Goal: Task Accomplishment & Management: Use online tool/utility

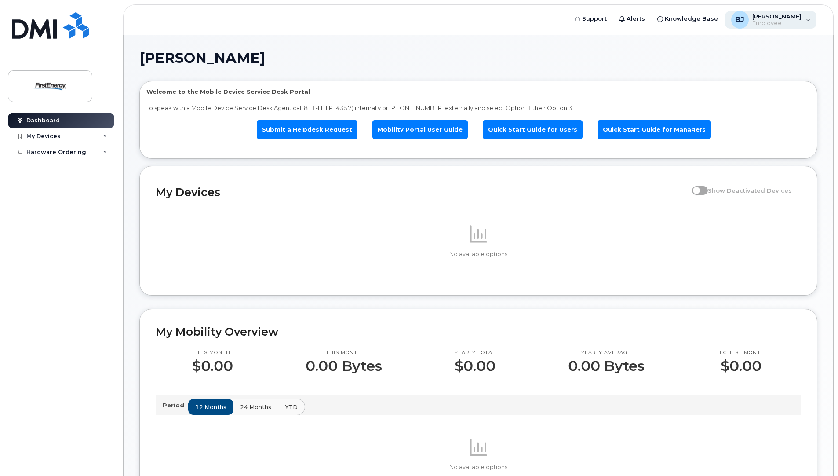
click at [807, 20] on div "BJ Braithwaite, Jenna G Employee" at bounding box center [771, 20] width 92 height 18
click at [511, 62] on h1 "[PERSON_NAME]" at bounding box center [475, 58] width 673 height 14
click at [108, 134] on div "My Devices" at bounding box center [61, 136] width 106 height 16
click at [105, 167] on icon at bounding box center [105, 169] width 4 height 4
click at [55, 180] on link "New Order" at bounding box center [68, 184] width 91 height 17
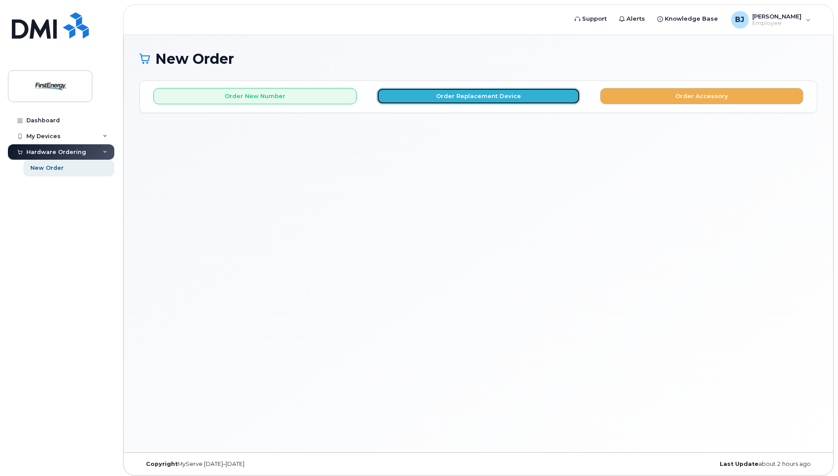
click at [428, 97] on button "Order Replacement Device" at bounding box center [478, 96] width 203 height 16
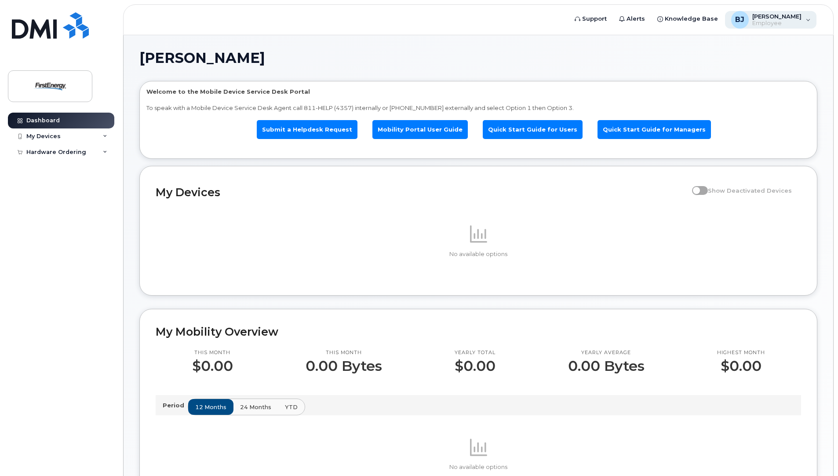
click at [808, 18] on div "BJ Braithwaite, Jenna G Employee" at bounding box center [771, 20] width 92 height 18
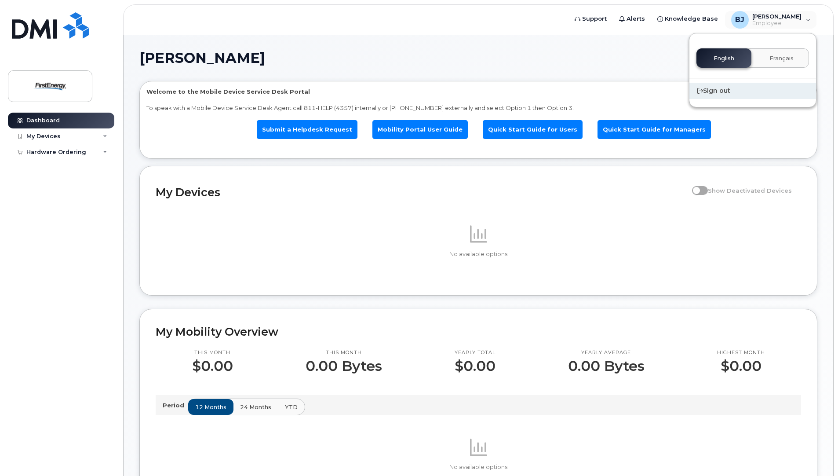
click at [722, 93] on div "Sign out" at bounding box center [752, 91] width 127 height 16
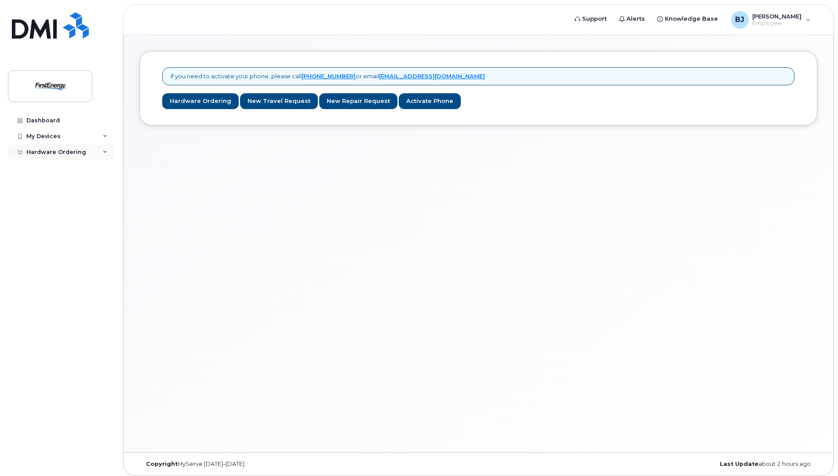
click at [40, 152] on div "Hardware Ordering" at bounding box center [56, 152] width 60 height 7
click at [39, 166] on div "New Order" at bounding box center [46, 168] width 33 height 8
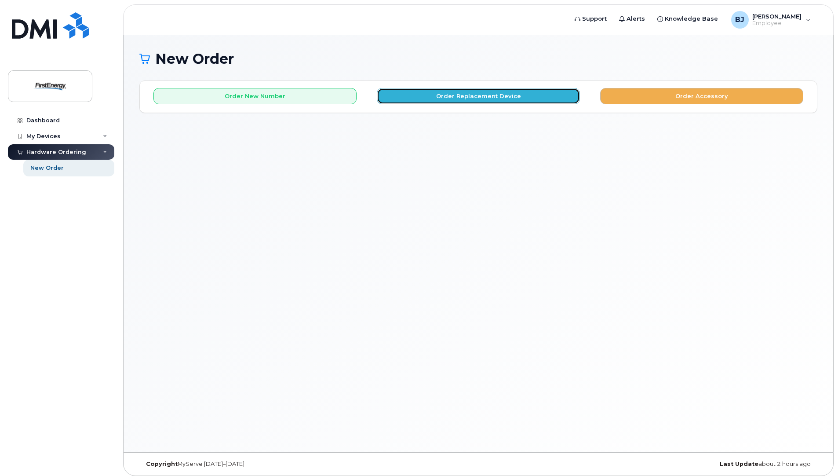
click at [482, 94] on button "Order Replacement Device" at bounding box center [478, 96] width 203 height 16
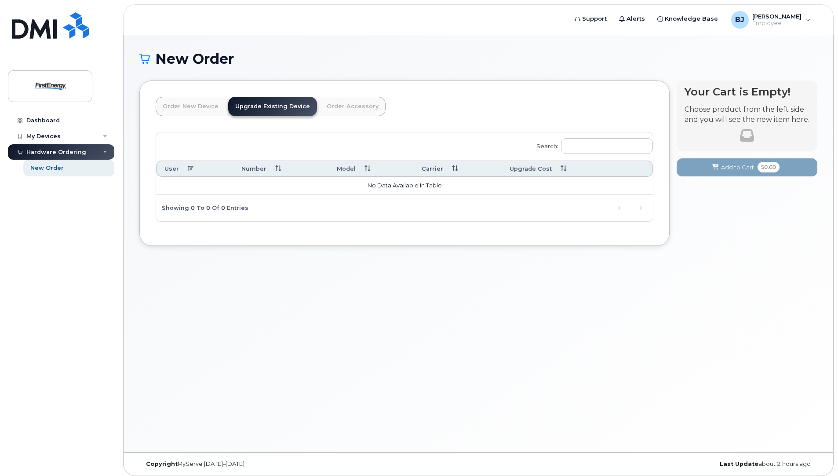
click at [365, 168] on th "Model" at bounding box center [371, 168] width 85 height 16
click at [443, 187] on td "No data available in table" at bounding box center [404, 186] width 497 height 18
click at [595, 149] on input "Search:" at bounding box center [607, 146] width 92 height 16
click at [798, 25] on span "Employee" at bounding box center [776, 23] width 49 height 7
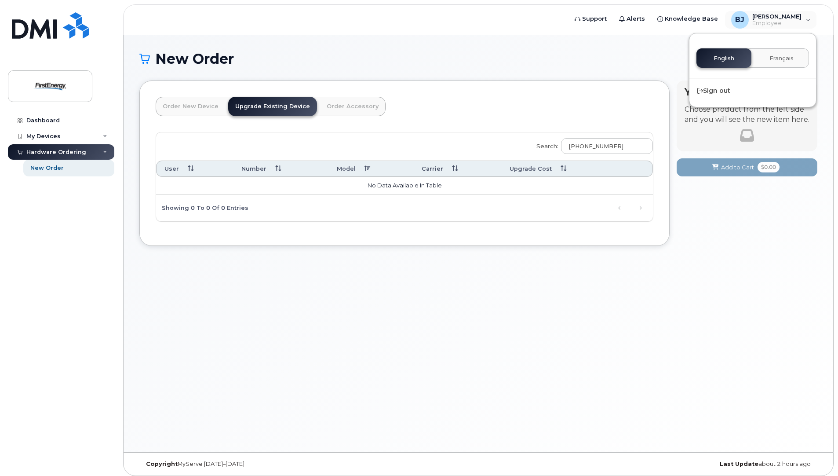
click at [570, 56] on h1 "New Order" at bounding box center [478, 58] width 678 height 15
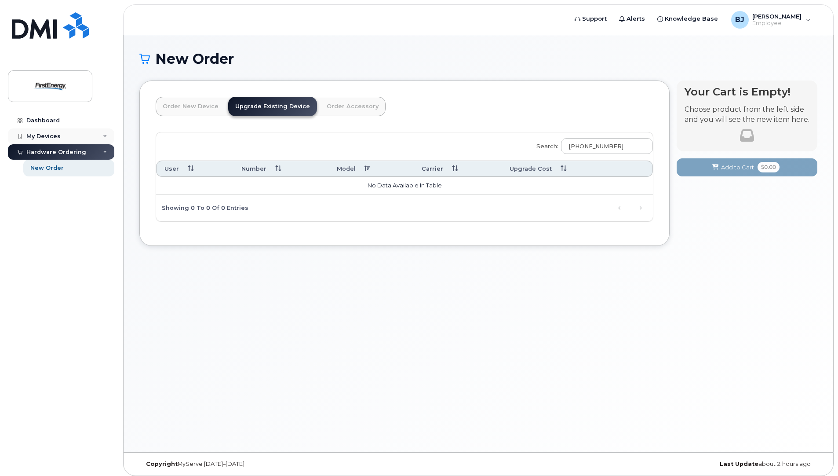
click at [105, 136] on icon at bounding box center [105, 136] width 4 height 4
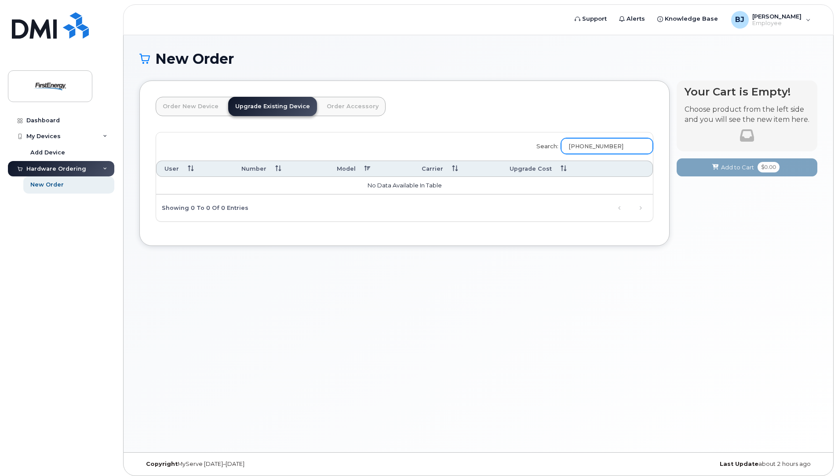
drag, startPoint x: 622, startPoint y: 147, endPoint x: 471, endPoint y: 159, distance: 151.2
click at [471, 159] on div "Search: [PHONE_NUMBER] User Number Model Carrier Upgrade Cost No data available…" at bounding box center [404, 176] width 497 height 89
type input "funk"
click at [174, 165] on th "User" at bounding box center [194, 168] width 77 height 16
click at [174, 167] on th "User" at bounding box center [194, 168] width 77 height 16
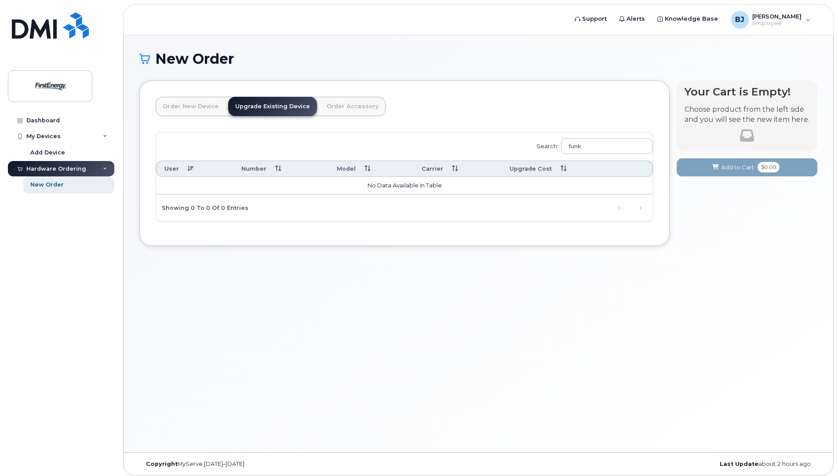
click at [174, 167] on th "User" at bounding box center [194, 168] width 77 height 16
click at [188, 107] on link "Order New Device" at bounding box center [191, 106] width 70 height 19
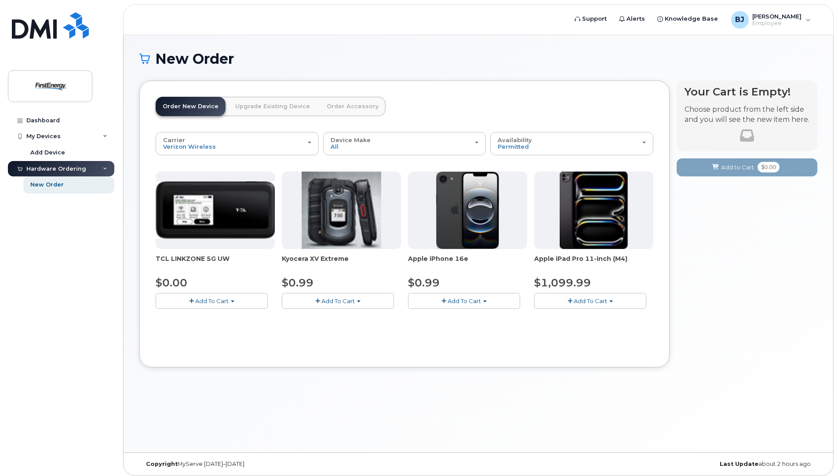
click at [332, 110] on link "Order Accessory" at bounding box center [353, 106] width 66 height 19
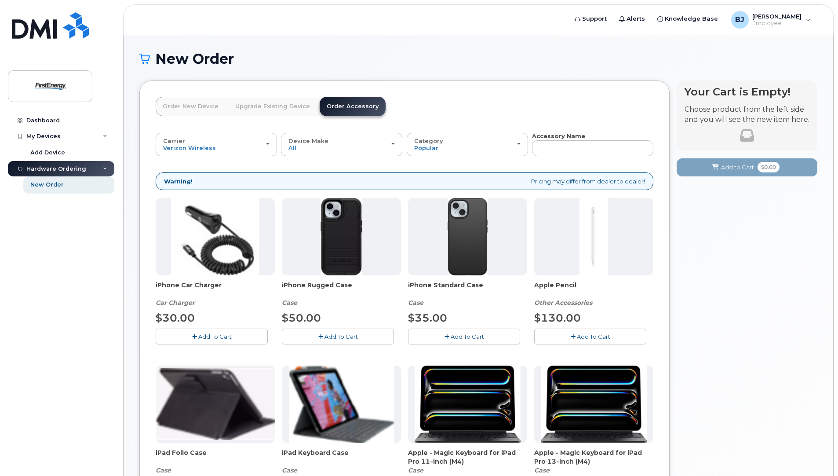
click at [259, 109] on link "Upgrade Existing Device" at bounding box center [272, 106] width 89 height 19
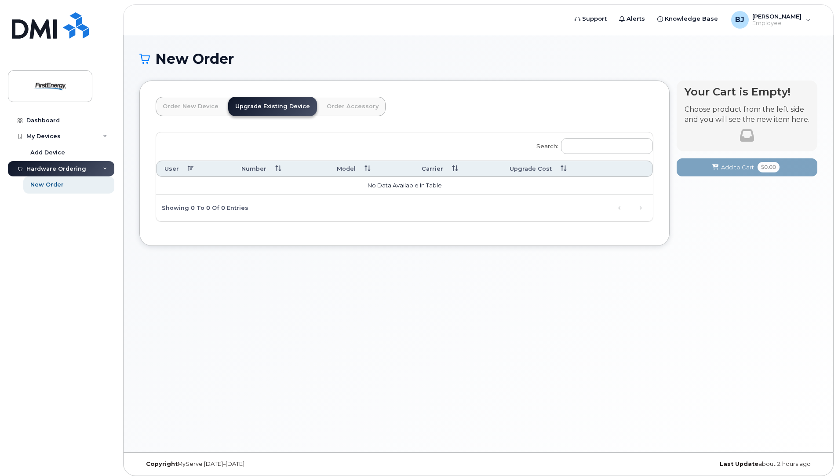
click at [486, 337] on div "New Order × Share This Order If you want to allow others to create or edit orde…" at bounding box center [478, 243] width 709 height 417
